Goal: Information Seeking & Learning: Learn about a topic

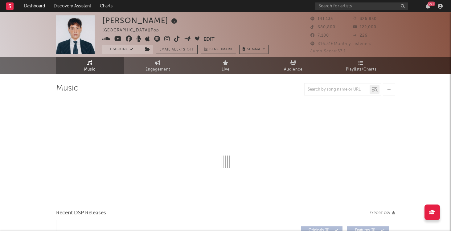
select select "6m"
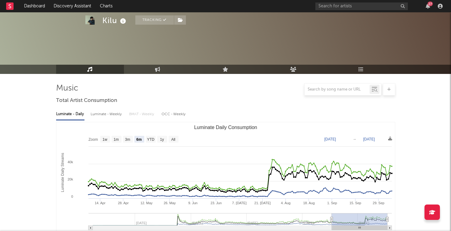
select select "6m"
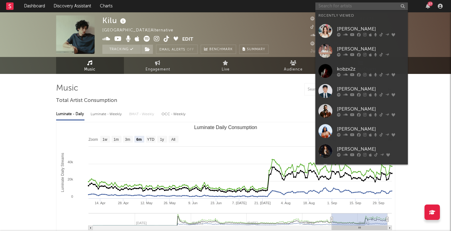
click at [377, 8] on input "text" at bounding box center [361, 6] width 92 height 8
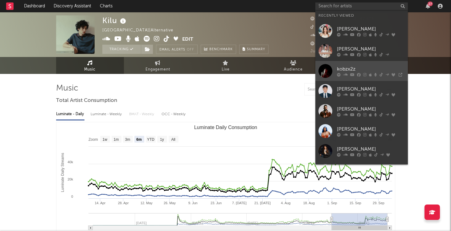
click at [352, 64] on link "kobzx2z" at bounding box center [361, 71] width 92 height 20
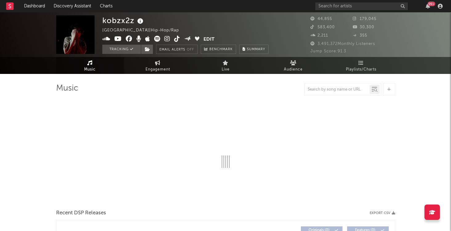
select select "6m"
